Goal: Task Accomplishment & Management: Manage account settings

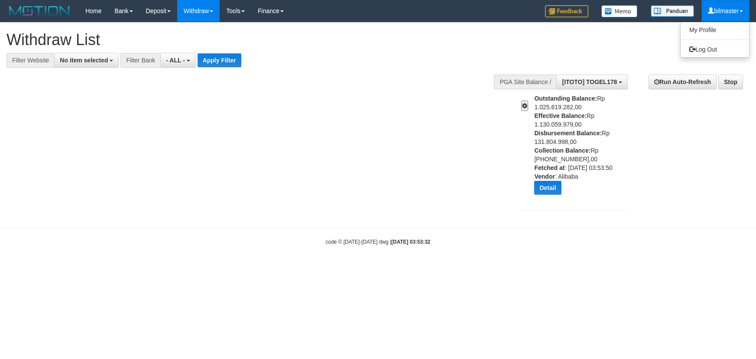
select select
drag, startPoint x: 0, startPoint y: 0, endPoint x: 718, endPoint y: 50, distance: 719.7
click at [718, 50] on link "Log Out" at bounding box center [715, 49] width 68 height 11
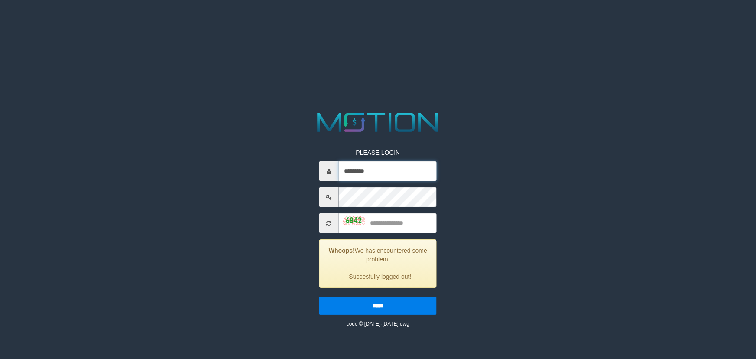
drag, startPoint x: 390, startPoint y: 173, endPoint x: 244, endPoint y: 175, distance: 145.6
click at [245, 175] on div "PLEASE LOGIN ********* Whoops! We has encountered some problem. Succesfully log…" at bounding box center [377, 218] width 391 height 218
type input "*********"
click at [411, 223] on input "text" at bounding box center [388, 222] width 98 height 19
type input "****"
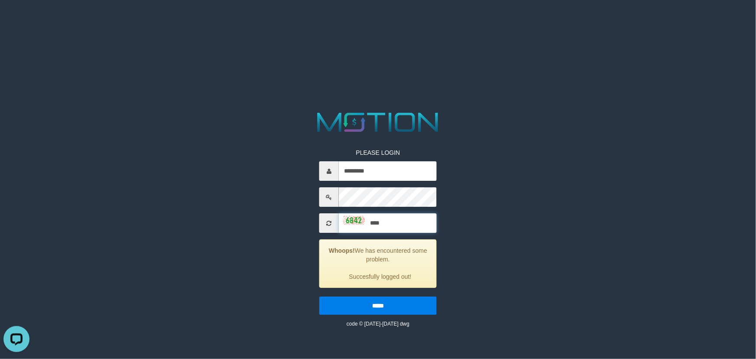
click at [319, 296] on input "*****" at bounding box center [377, 305] width 117 height 18
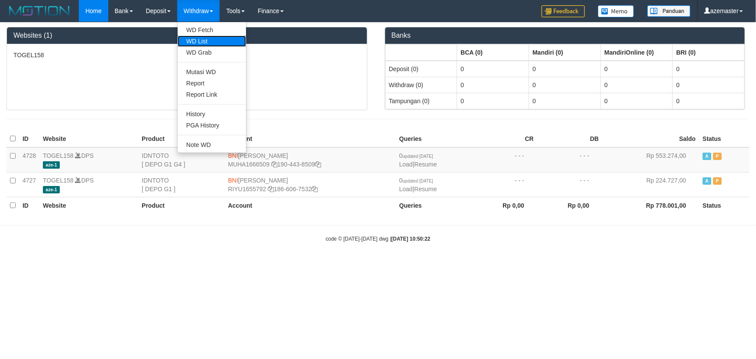
click at [210, 42] on link "WD List" at bounding box center [212, 41] width 68 height 11
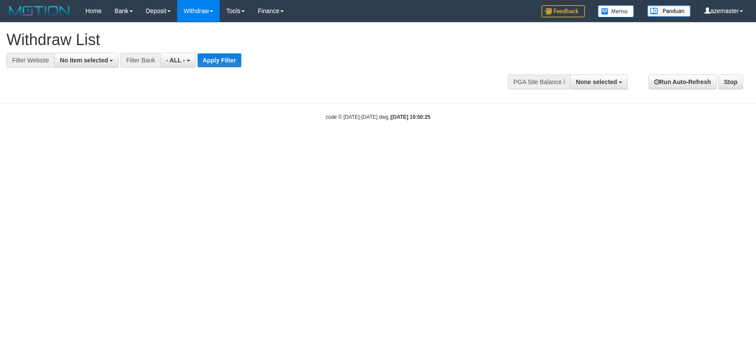
select select
click at [585, 85] on button "None selected" at bounding box center [599, 82] width 58 height 15
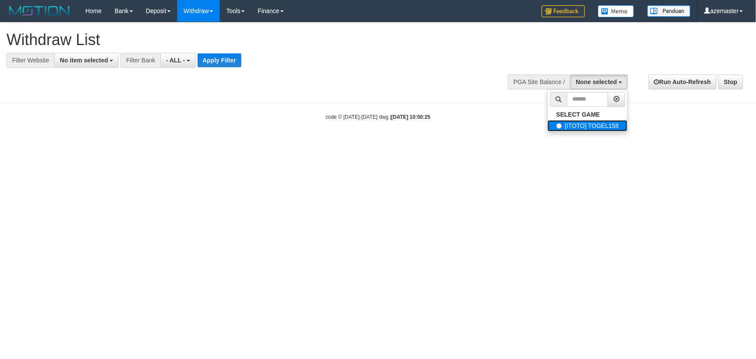
click at [575, 126] on label "[ITOTO] TOGEL158" at bounding box center [588, 125] width 80 height 11
select select "***"
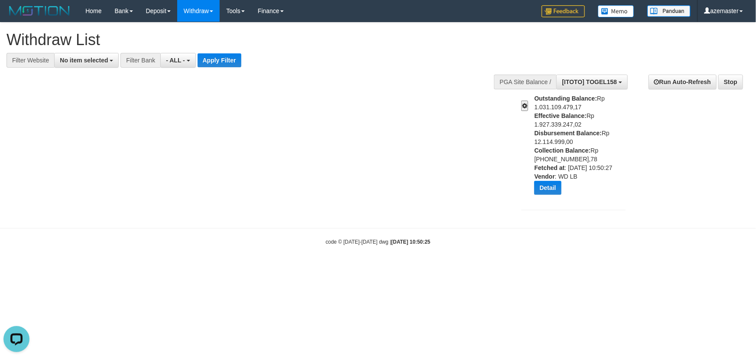
click at [522, 105] on button at bounding box center [524, 106] width 7 height 10
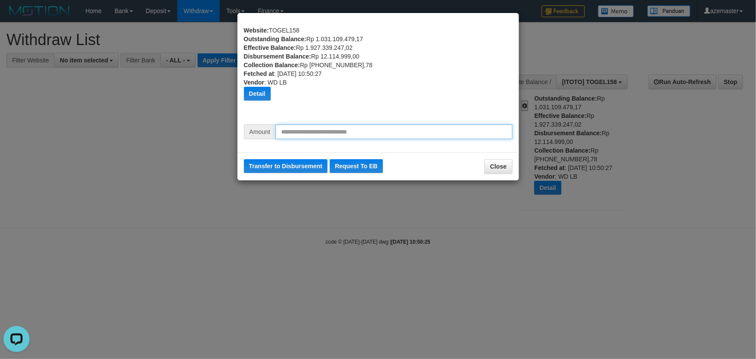
click at [355, 134] on input "text" at bounding box center [394, 131] width 237 height 15
type input "********"
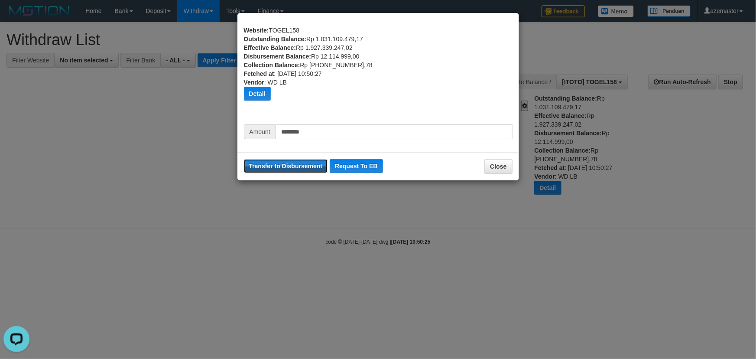
click at [244, 159] on button "Transfer to Disbursement" at bounding box center [286, 166] width 84 height 14
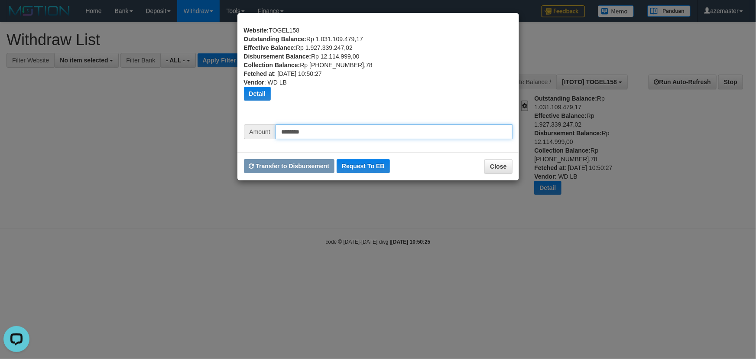
drag, startPoint x: 322, startPoint y: 134, endPoint x: 243, endPoint y: 130, distance: 78.5
click at [243, 130] on div "Amount ********" at bounding box center [378, 134] width 282 height 21
click at [382, 106] on div "Website: TOGEL158 Outstanding Balance: Rp 1.031.109.479,17 Effective Balance: R…" at bounding box center [378, 75] width 269 height 98
drag, startPoint x: 346, startPoint y: 130, endPoint x: 231, endPoint y: 130, distance: 115.7
click at [231, 130] on div "Website: TOGEL158 Outstanding Balance: Rp 1.031.109.479,17 Effective Balance: R…" at bounding box center [378, 85] width 295 height 133
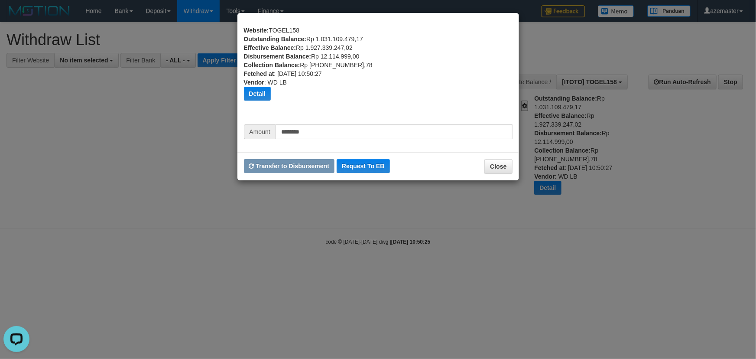
click at [385, 109] on div "Website: TOGEL158 Outstanding Balance: Rp 1.031.109.479,17 Effective Balance: R…" at bounding box center [378, 75] width 269 height 98
drag, startPoint x: 343, startPoint y: 133, endPoint x: 243, endPoint y: 122, distance: 100.3
click at [244, 122] on div "Website: TOGEL158 Outstanding Balance: Rp 1.031.109.479,17 Effective Balance: R…" at bounding box center [378, 85] width 295 height 133
click at [386, 89] on div "Detail" at bounding box center [378, 94] width 269 height 14
drag, startPoint x: 352, startPoint y: 130, endPoint x: 217, endPoint y: 130, distance: 135.2
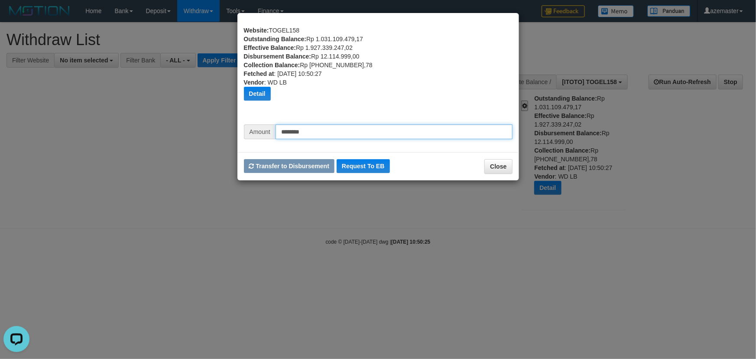
click at [217, 130] on div "Website: TOGEL158 Outstanding Balance: Rp 1.031.109.479,17 Effective Balance: R…" at bounding box center [378, 179] width 756 height 359
click at [405, 91] on div "Detail" at bounding box center [378, 94] width 269 height 14
drag, startPoint x: 348, startPoint y: 131, endPoint x: 177, endPoint y: 131, distance: 170.7
click at [177, 131] on div "Website: TOGEL158 Outstanding Balance: Rp 1.031.109.479,17 Effective Balance: R…" at bounding box center [378, 179] width 756 height 359
click at [352, 100] on div "Detail" at bounding box center [378, 94] width 269 height 14
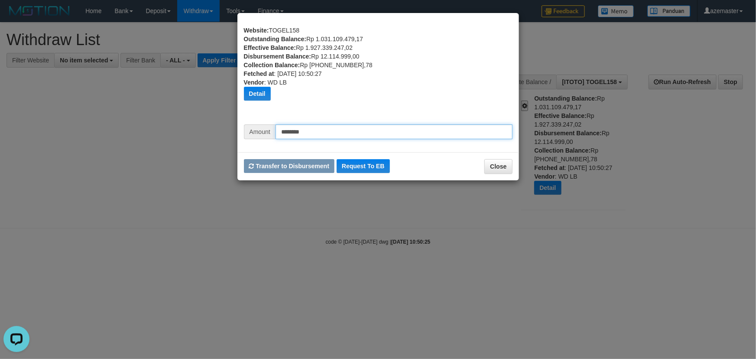
drag, startPoint x: 341, startPoint y: 130, endPoint x: 202, endPoint y: 129, distance: 138.2
click at [202, 129] on div "Website: TOGEL158 Outstanding Balance: Rp 1.031.109.479,17 Effective Balance: R…" at bounding box center [378, 179] width 756 height 359
click at [394, 96] on div "Detail" at bounding box center [378, 94] width 269 height 14
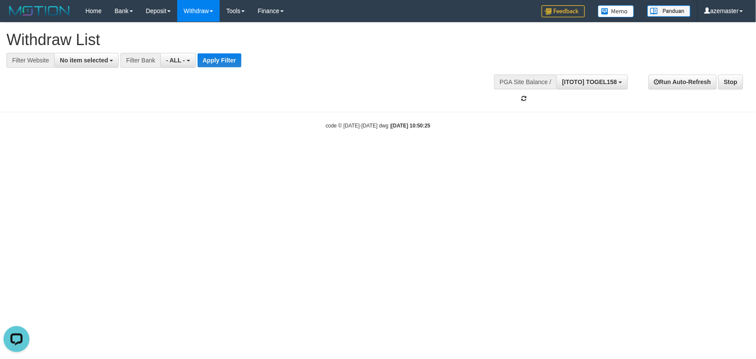
drag, startPoint x: 413, startPoint y: 29, endPoint x: 410, endPoint y: 78, distance: 48.6
click at [410, 78] on div "**********" at bounding box center [378, 63] width 756 height 81
click at [395, 44] on h1 "Withdraw List" at bounding box center [250, 39] width 489 height 17
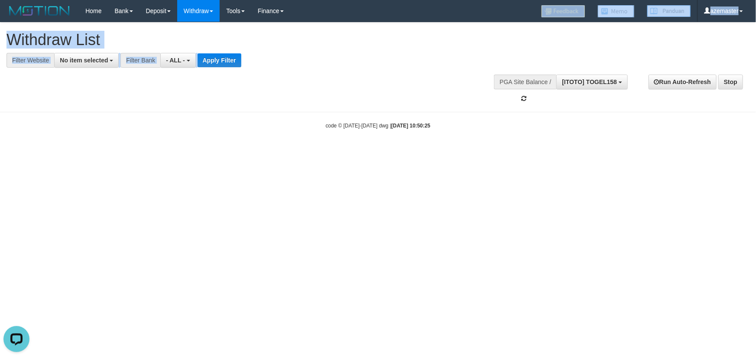
drag, startPoint x: 392, startPoint y: 10, endPoint x: 393, endPoint y: 75, distance: 65.4
click at [393, 75] on body "Toggle navigation Home Bank Account List Load By Website Group [ITOTO] TOGEL158…" at bounding box center [378, 75] width 756 height 151
click at [390, 46] on h1 "Withdraw List" at bounding box center [250, 39] width 489 height 17
drag, startPoint x: 390, startPoint y: 13, endPoint x: 399, endPoint y: 60, distance: 48.7
click at [399, 60] on body "Toggle navigation Home Bank Account List Load By Website Group [ITOTO] TOGEL158…" at bounding box center [378, 75] width 756 height 151
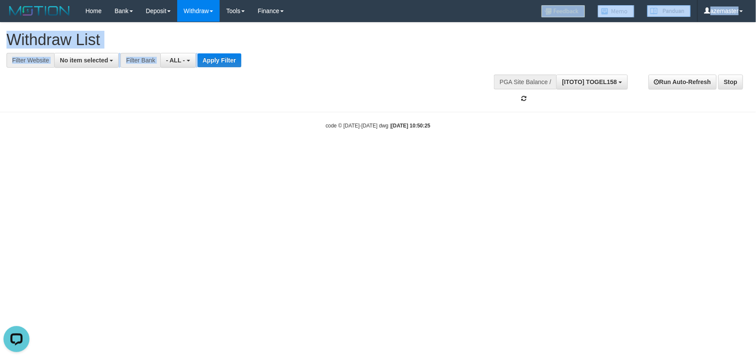
click at [397, 38] on h1 "Withdraw List" at bounding box center [250, 39] width 489 height 17
drag, startPoint x: 390, startPoint y: 17, endPoint x: 396, endPoint y: 52, distance: 36.2
click at [396, 52] on body "Toggle navigation Home Bank Account List Load By Website Group [ITOTO] TOGEL158…" at bounding box center [378, 75] width 756 height 151
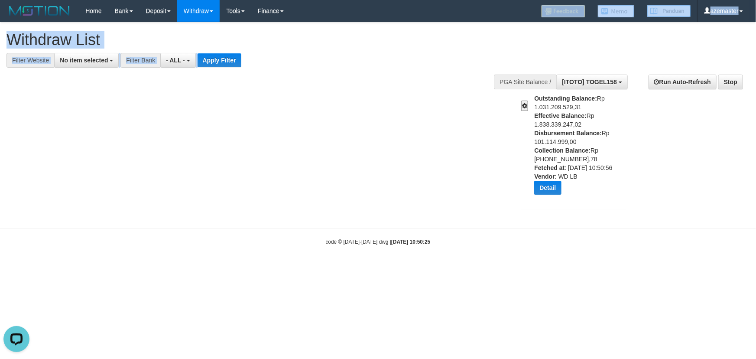
click at [392, 38] on h1 "Withdraw List" at bounding box center [250, 39] width 489 height 17
